Goal: Task Accomplishment & Management: Use online tool/utility

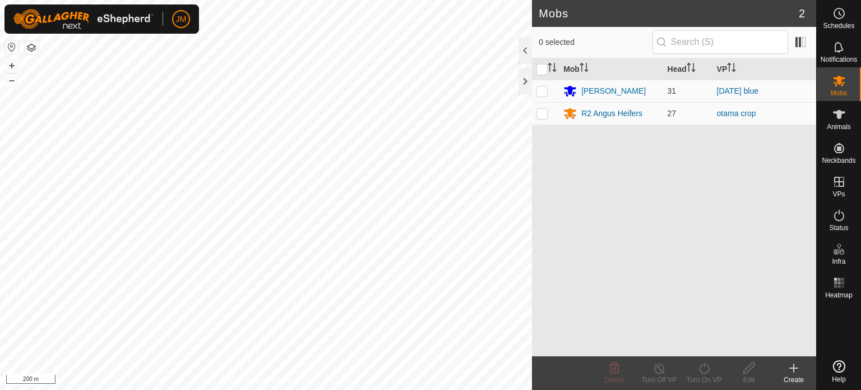
click at [552, 212] on div "Mobs 2 0 selected Mob Head [PERSON_NAME] 31 [DATE] blue R2 Angus Heifers 27 ota…" at bounding box center [408, 195] width 816 height 390
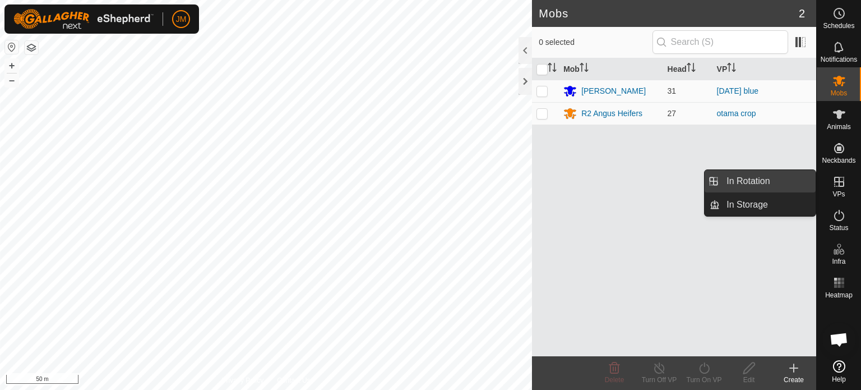
click at [740, 184] on link "In Rotation" at bounding box center [768, 181] width 96 height 22
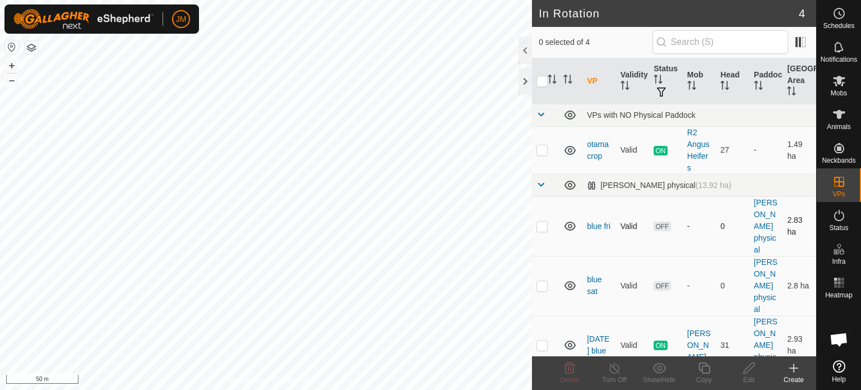
click at [545, 229] on p-checkbox at bounding box center [541, 225] width 11 height 9
checkbox input "true"
click at [543, 287] on p-checkbox at bounding box center [541, 285] width 11 height 9
checkbox input "true"
click at [570, 367] on icon at bounding box center [569, 367] width 13 height 13
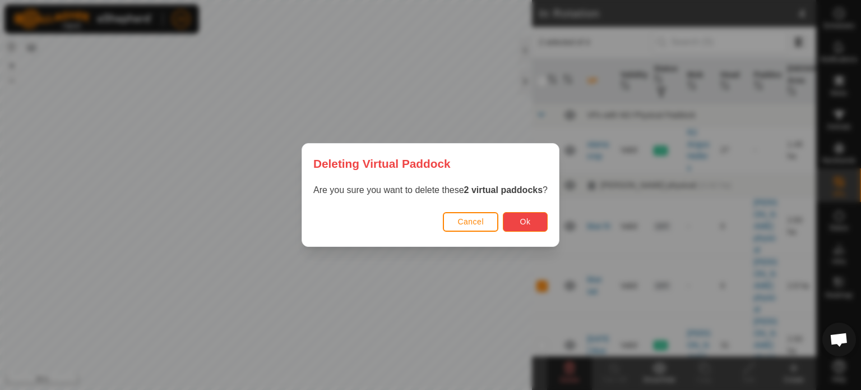
click at [536, 230] on button "Ok" at bounding box center [525, 222] width 45 height 20
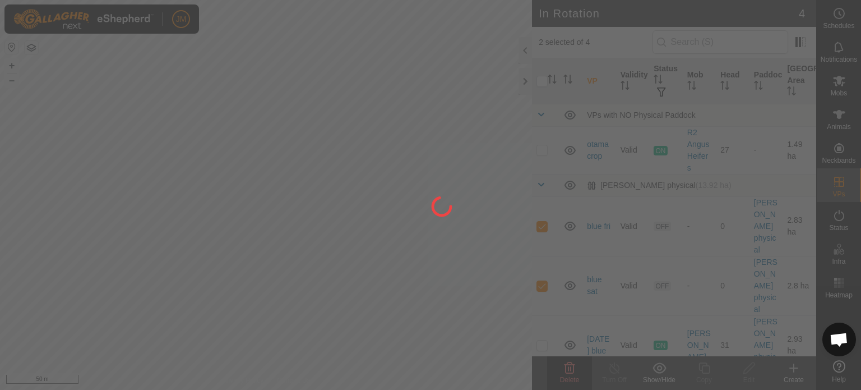
checkbox input "false"
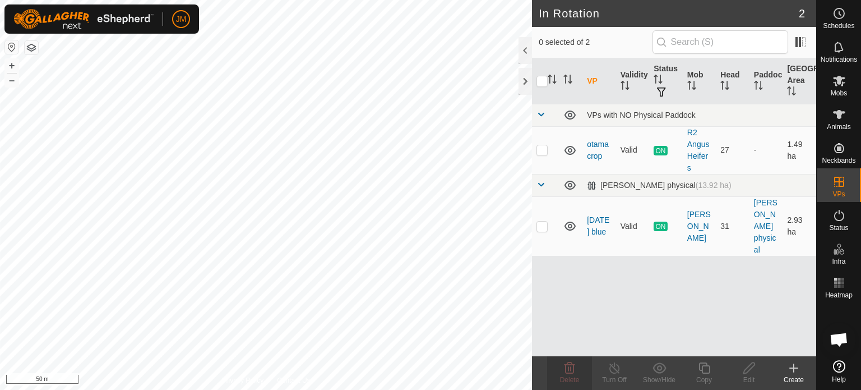
click at [788, 372] on icon at bounding box center [793, 367] width 13 height 13
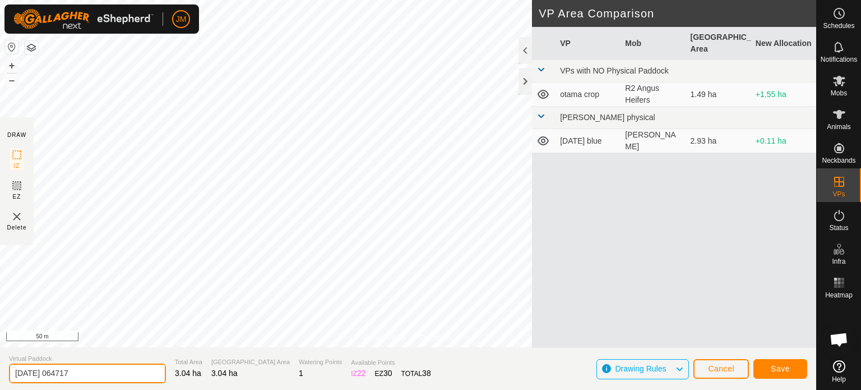
click at [107, 381] on input "[DATE] 064717" at bounding box center [87, 373] width 157 height 20
type input "2"
type input "[DATE] blue"
click at [792, 372] on button "Save" at bounding box center [780, 369] width 54 height 20
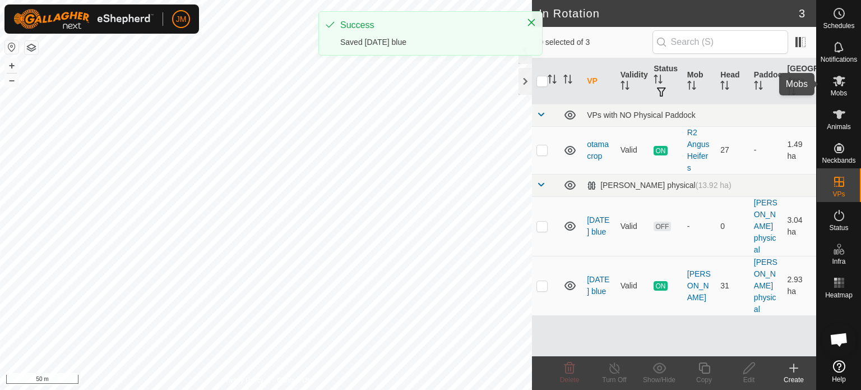
click at [850, 85] on div "Mobs" at bounding box center [839, 84] width 44 height 34
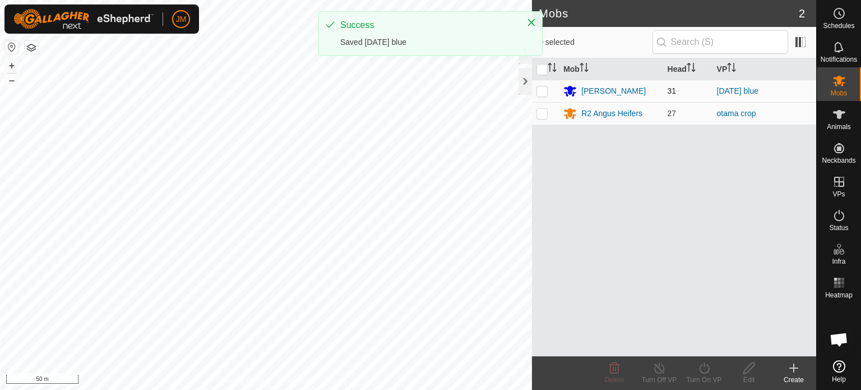
click at [544, 89] on p-checkbox at bounding box center [541, 90] width 11 height 9
checkbox input "true"
click at [705, 373] on icon at bounding box center [704, 367] width 10 height 11
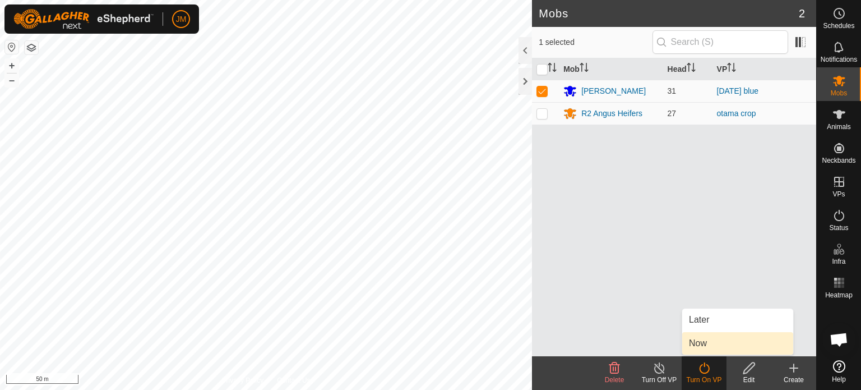
click at [698, 341] on link "Now" at bounding box center [737, 343] width 111 height 22
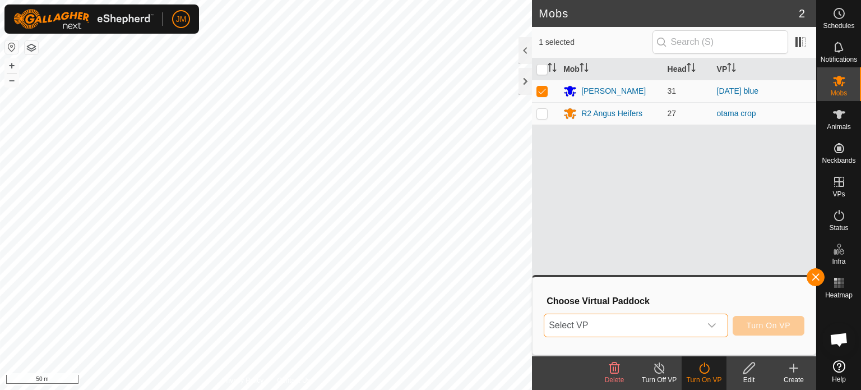
click at [677, 326] on span "Select VP" at bounding box center [622, 325] width 156 height 22
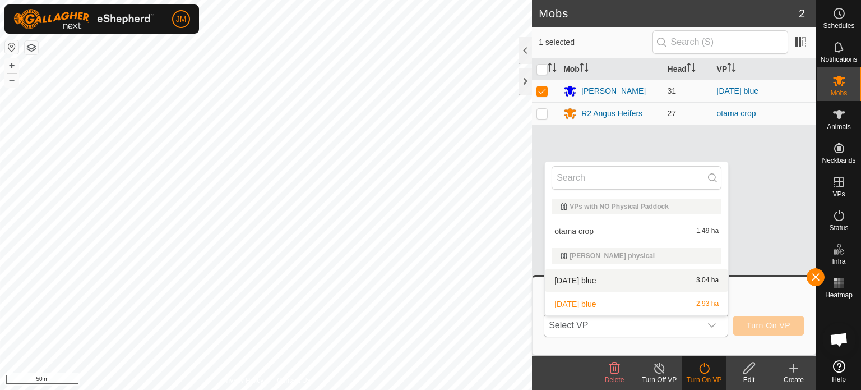
click at [654, 281] on li "[DATE] blue 3.04 ha" at bounding box center [636, 280] width 183 height 22
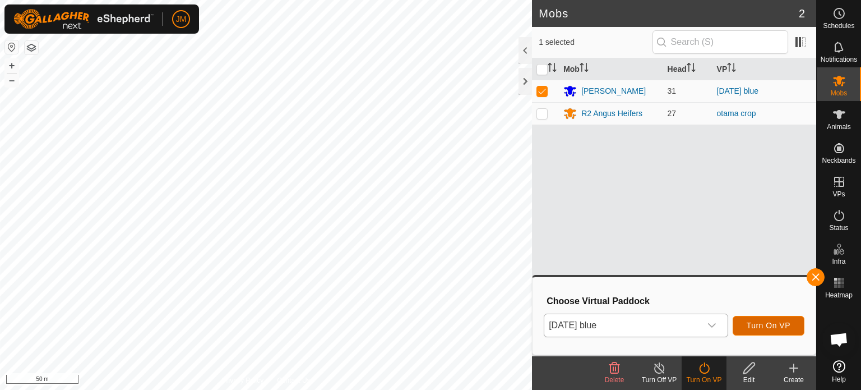
click at [750, 324] on span "Turn On VP" at bounding box center [769, 325] width 44 height 9
